Goal: Find contact information: Obtain details needed to contact an individual or organization

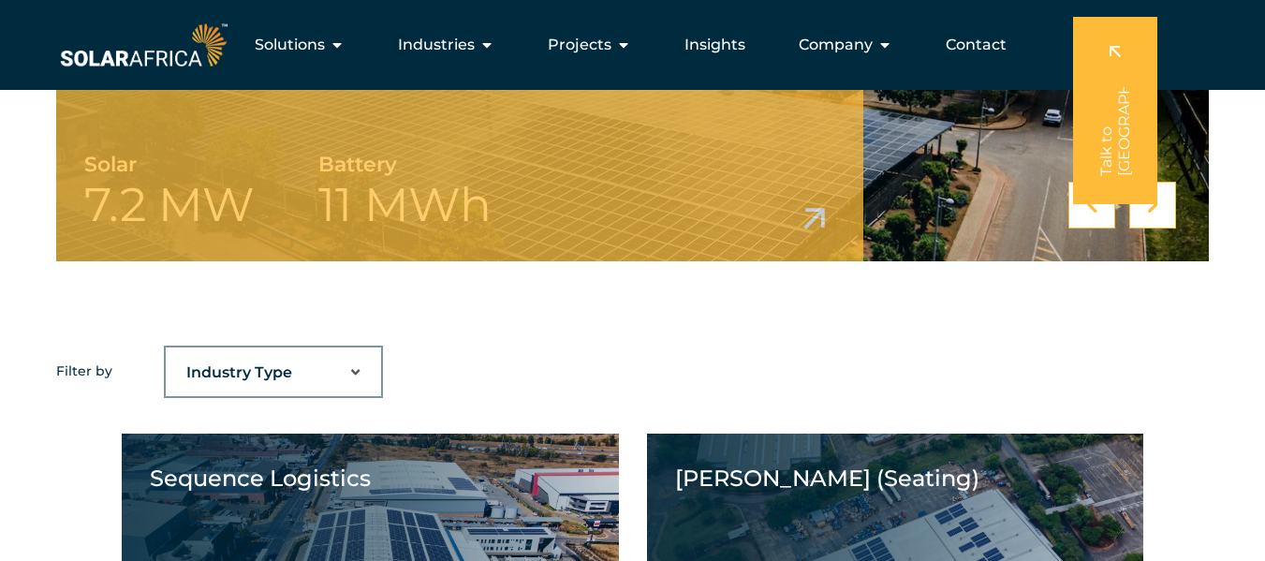
scroll to position [937, 0]
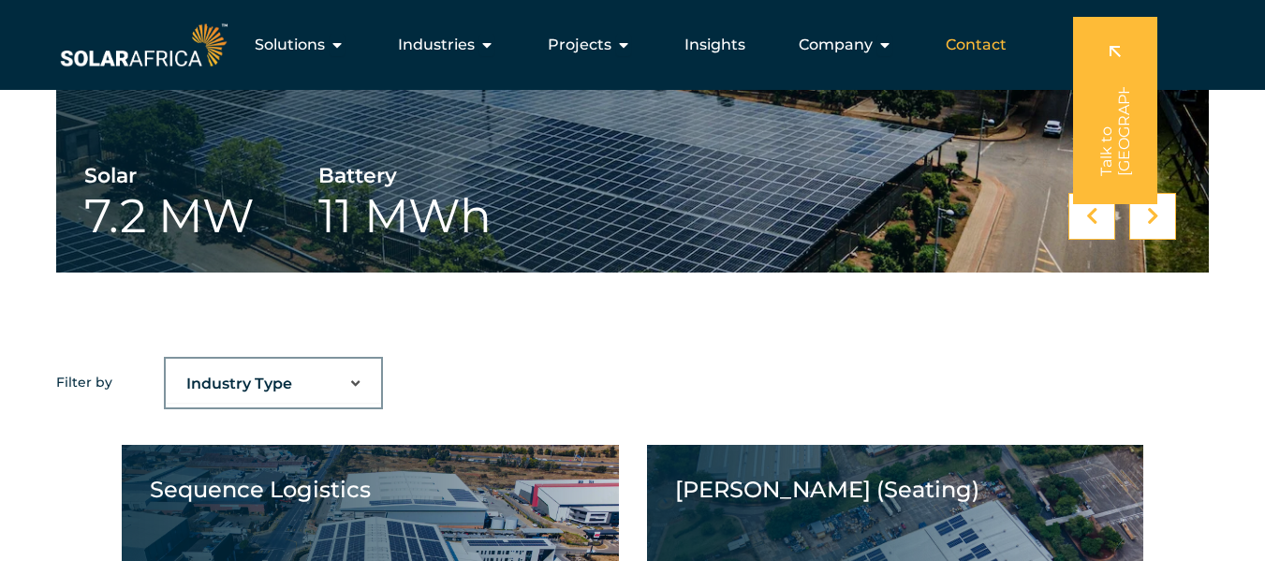
click at [958, 51] on span "Contact" at bounding box center [976, 45] width 61 height 22
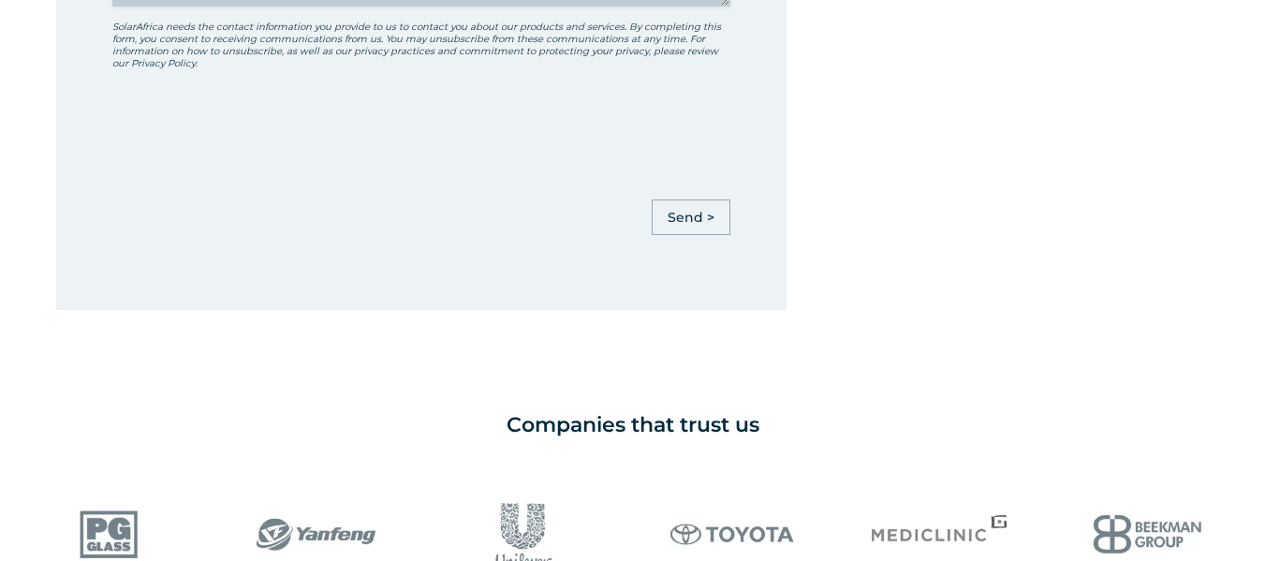
scroll to position [1217, 0]
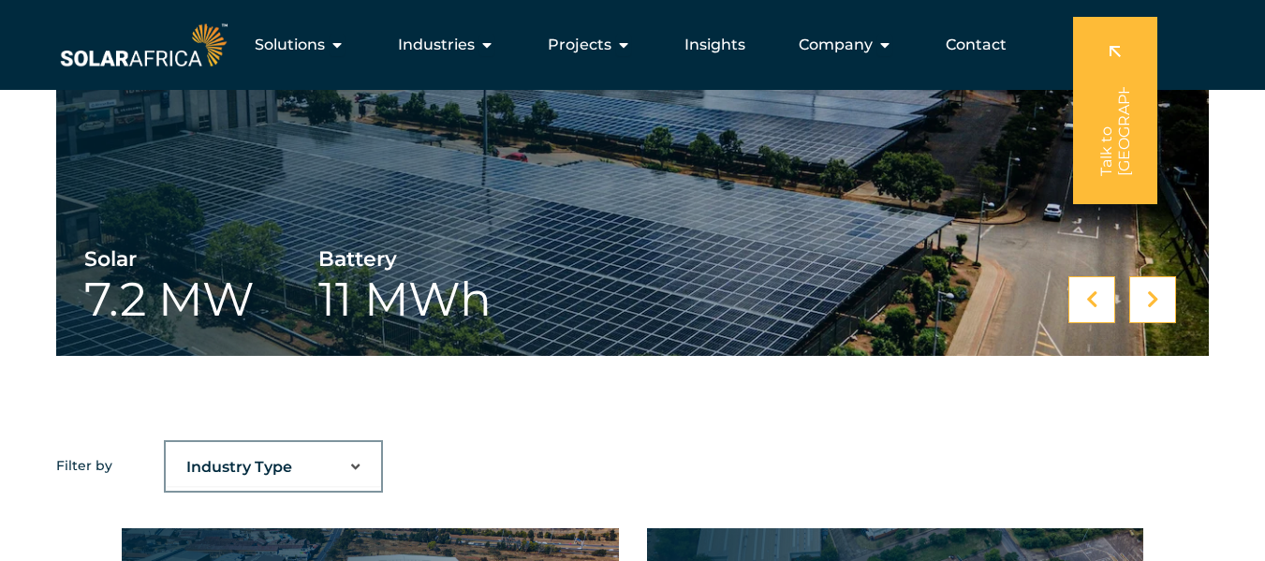
scroll to position [656, 0]
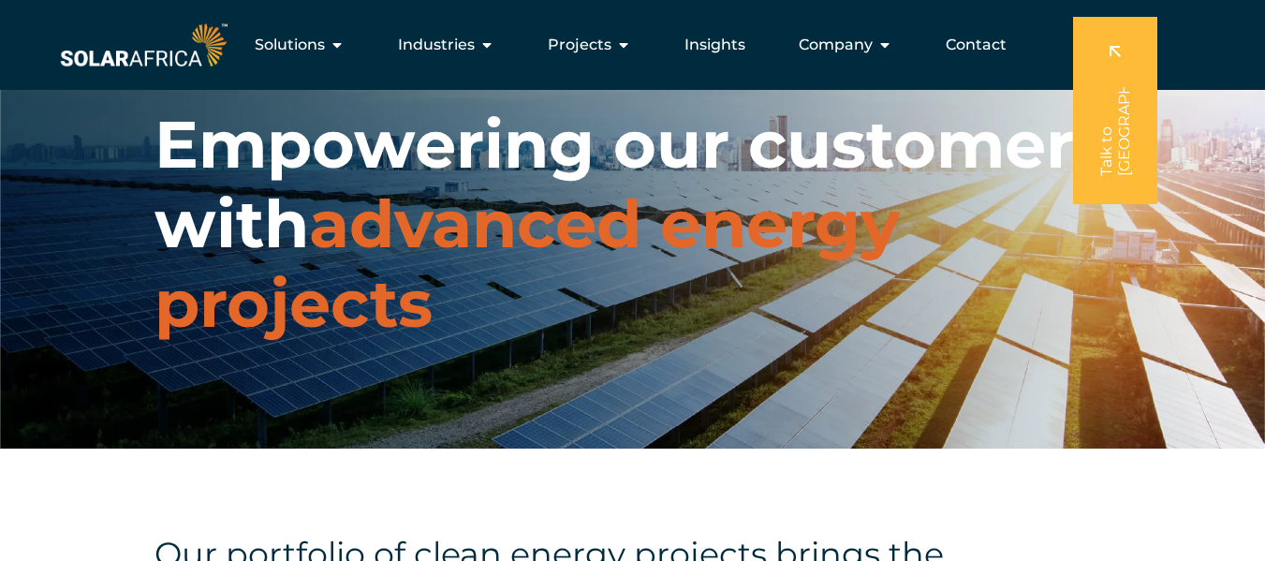
scroll to position [187, 0]
